Goal: Task Accomplishment & Management: Complete application form

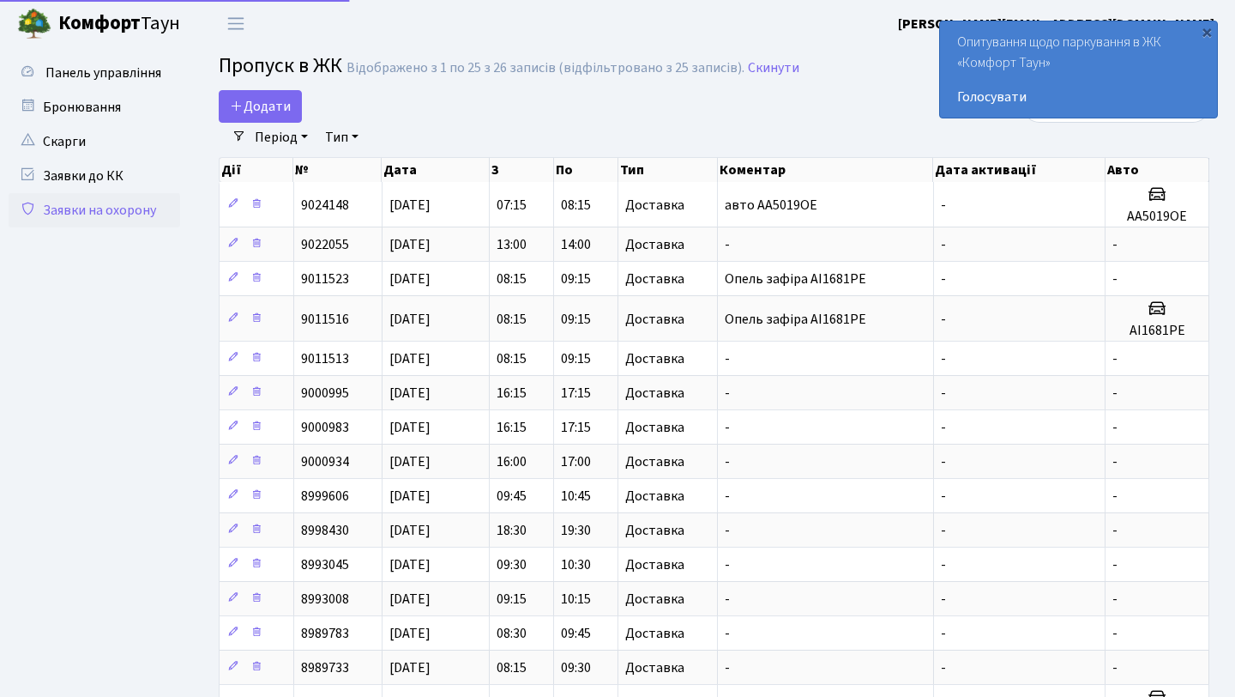
select select "25"
click at [230, 102] on icon at bounding box center [237, 106] width 14 height 14
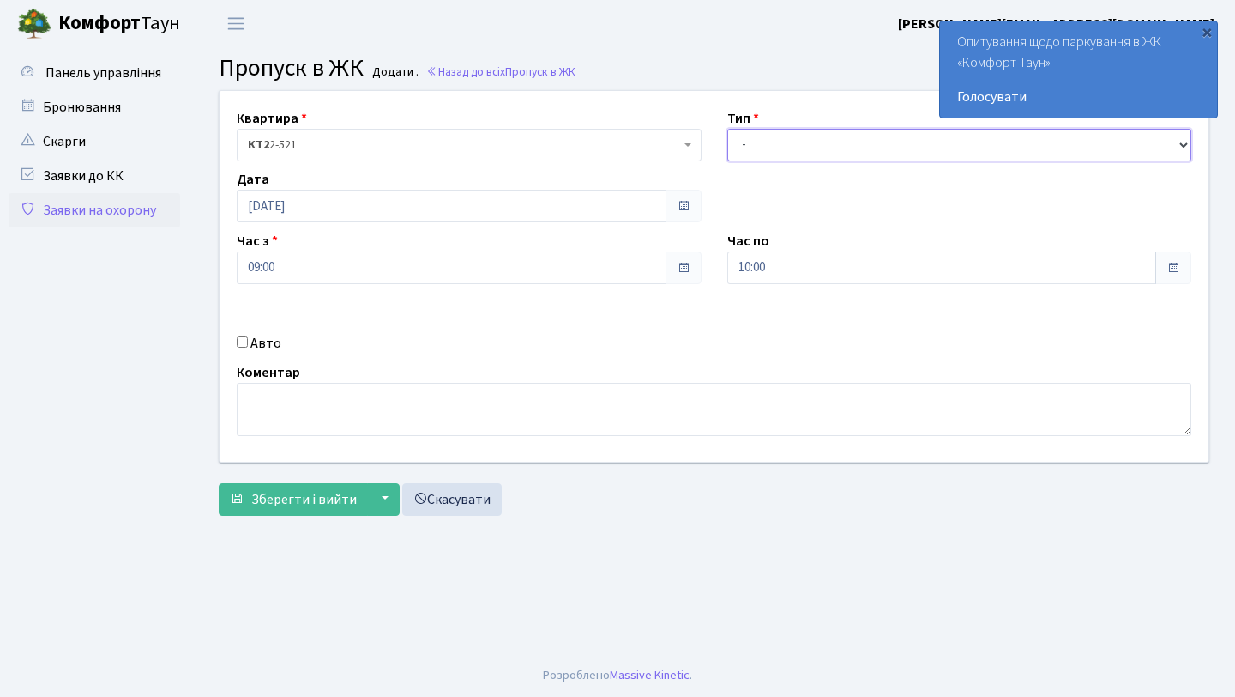
click at [767, 148] on select "- Доставка Таксі Гості Сервіс" at bounding box center [959, 145] width 465 height 33
select select "1"
click at [727, 129] on select "- Доставка Таксі Гості Сервіс" at bounding box center [959, 145] width 465 height 33
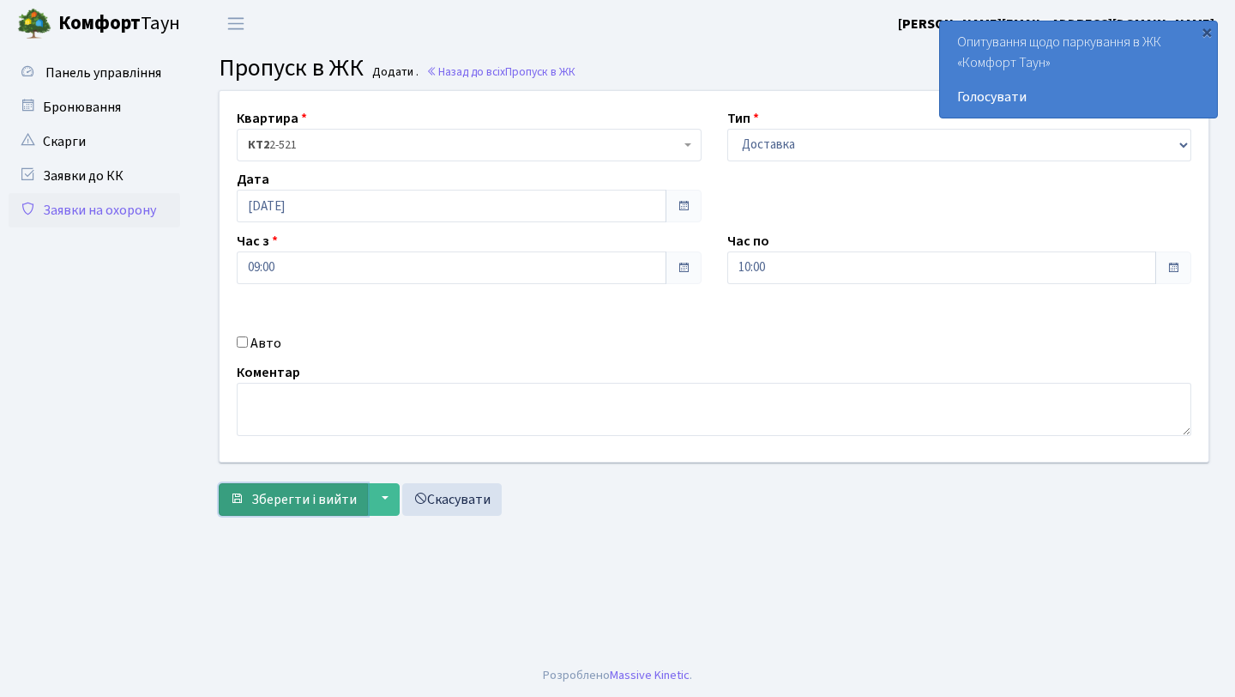
click at [256, 498] on span "Зберегти і вийти" at bounding box center [304, 499] width 106 height 19
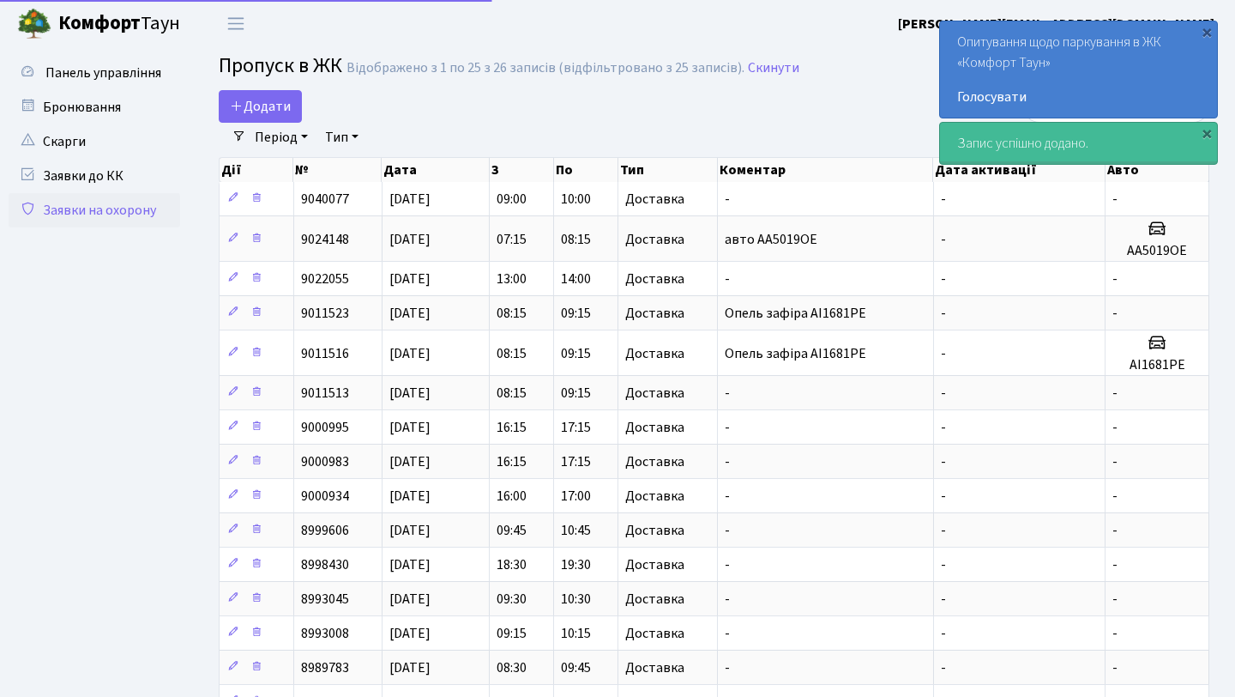
select select "25"
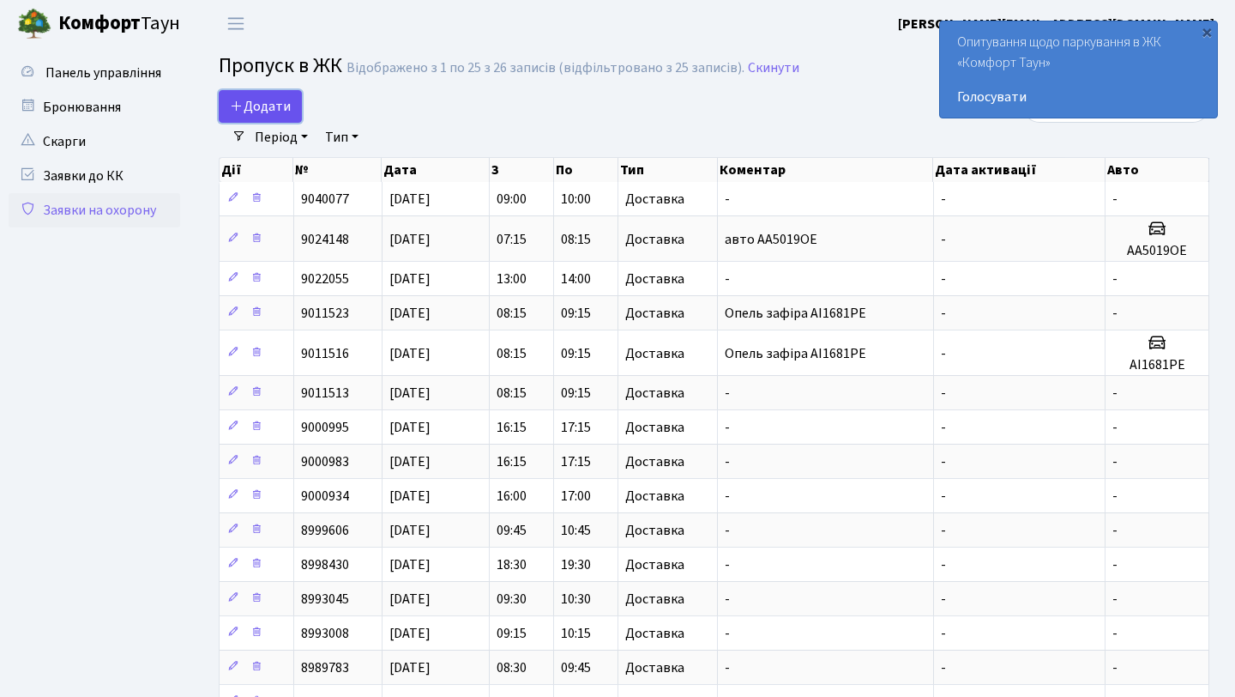
click at [243, 116] on link "Додати" at bounding box center [260, 106] width 83 height 33
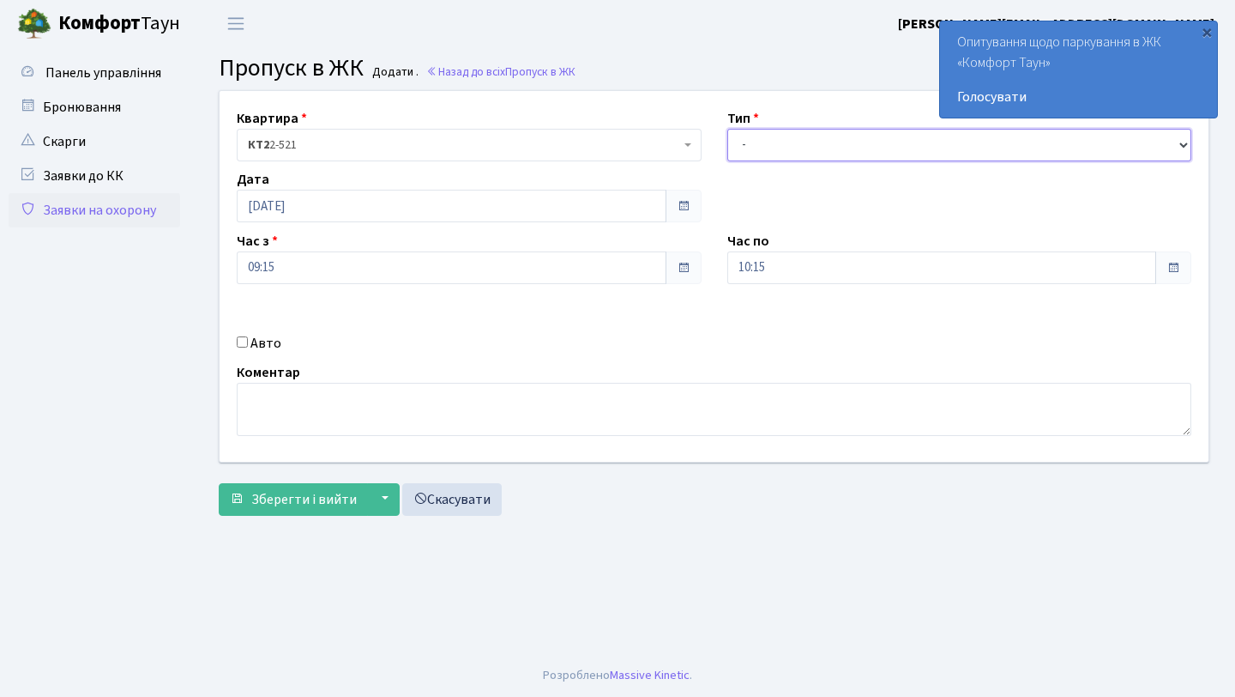
click at [820, 140] on select "- Доставка Таксі Гості Сервіс" at bounding box center [959, 145] width 465 height 33
select select "1"
click at [727, 129] on select "- Доставка Таксі Гості Сервіс" at bounding box center [959, 145] width 465 height 33
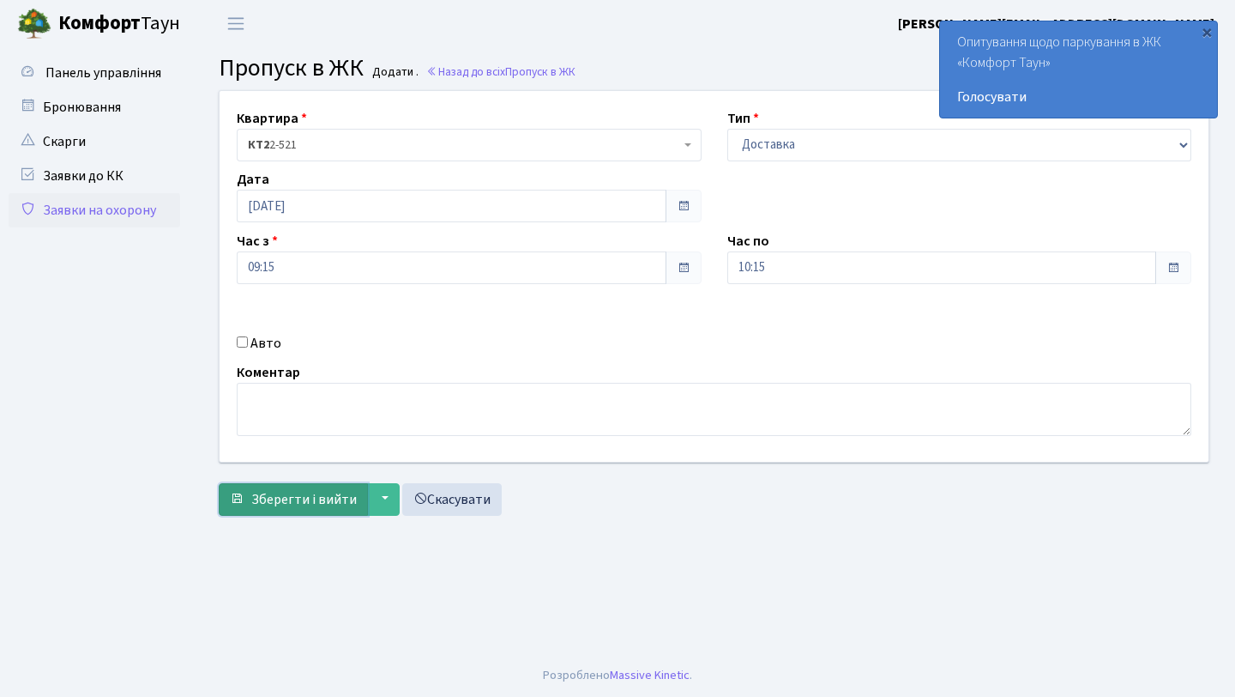
click at [327, 497] on span "Зберегти і вийти" at bounding box center [304, 499] width 106 height 19
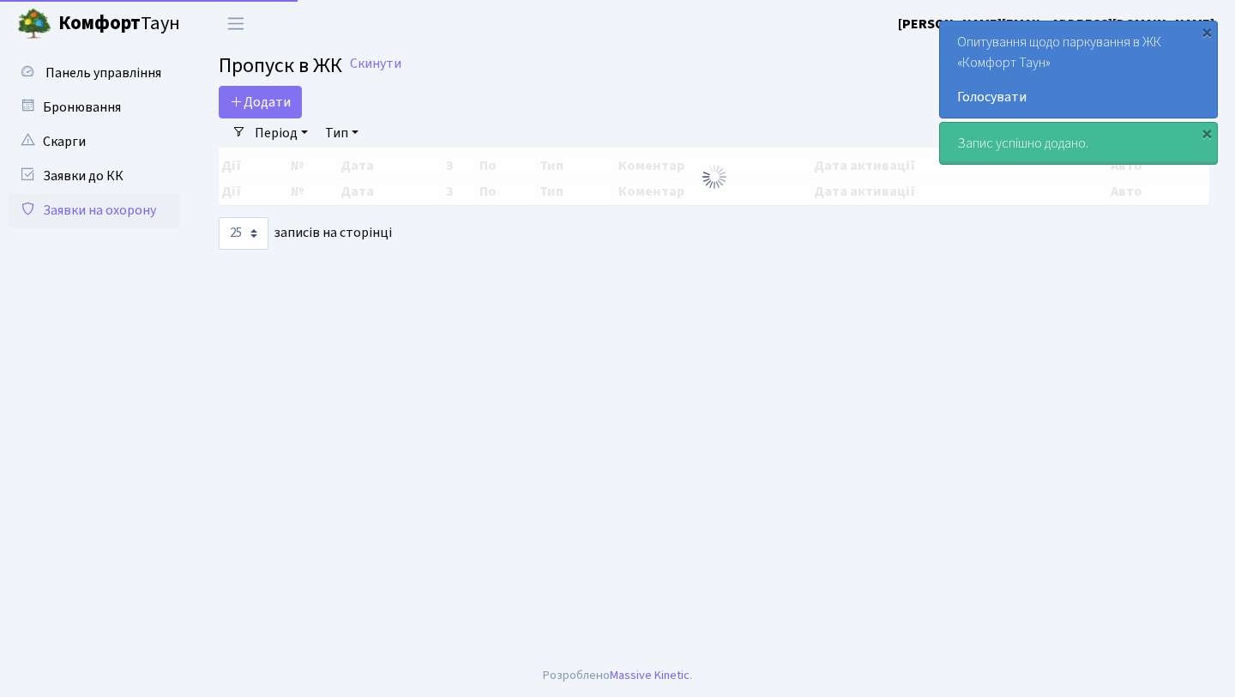
select select "25"
